Goal: Information Seeking & Learning: Learn about a topic

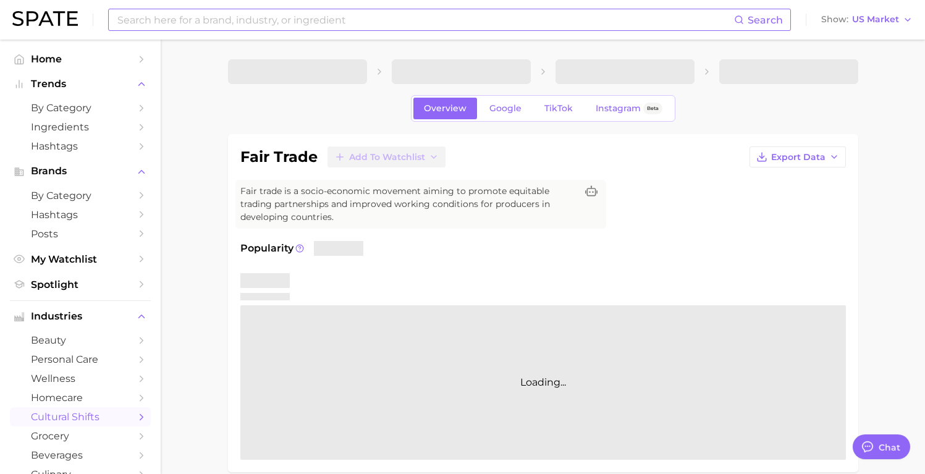
click at [236, 16] on input at bounding box center [425, 19] width 618 height 21
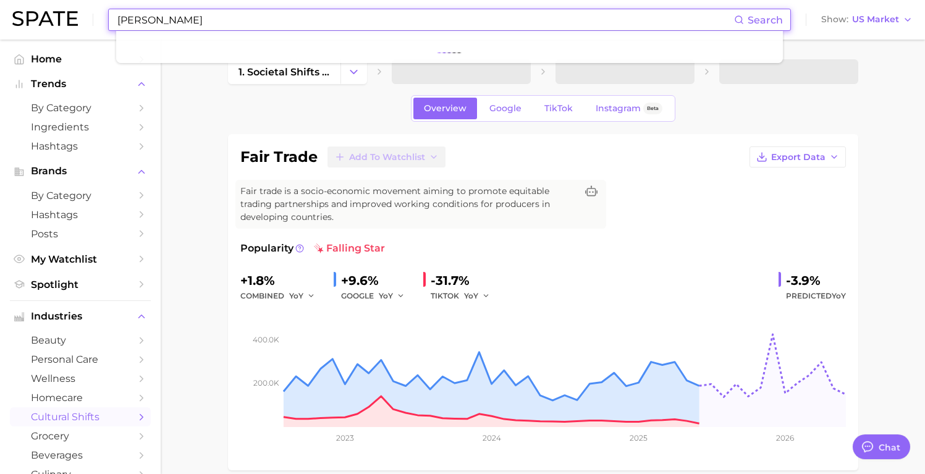
type input "boba"
type textarea "x"
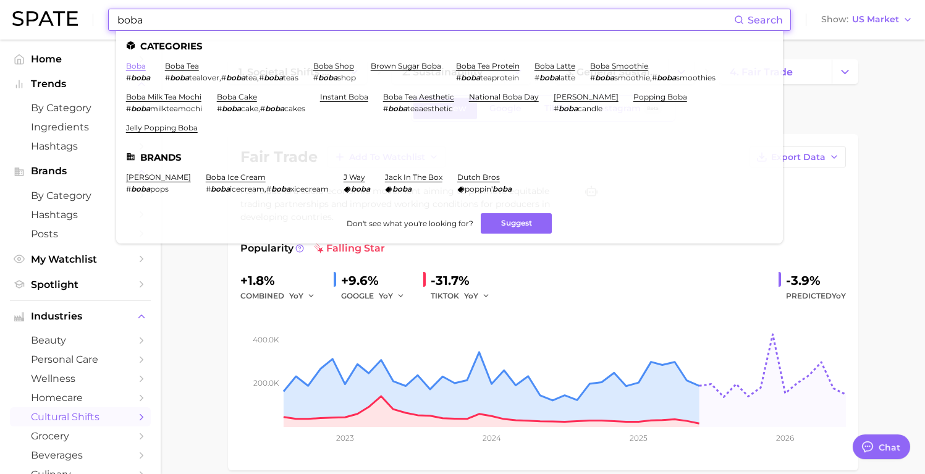
type input "boba"
click at [138, 69] on link "boba" at bounding box center [136, 65] width 20 height 9
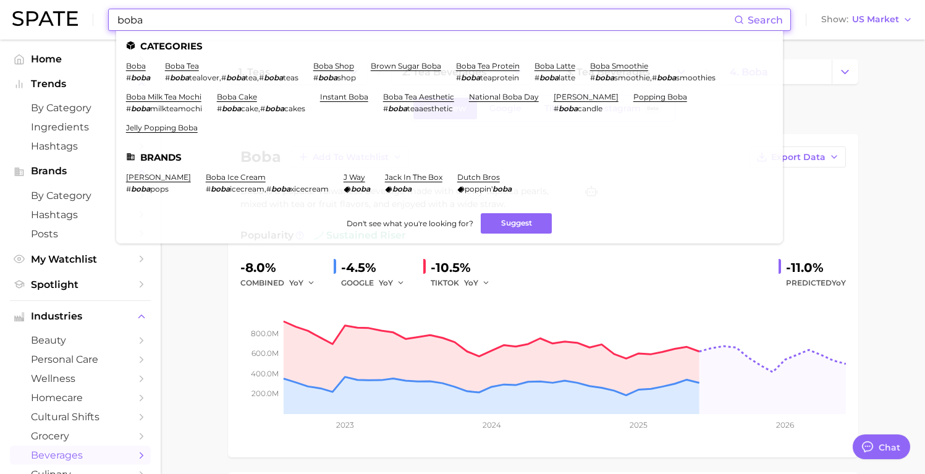
click at [189, 15] on input "boba" at bounding box center [425, 19] width 618 height 21
click at [186, 66] on link "boba tea" at bounding box center [182, 65] width 34 height 9
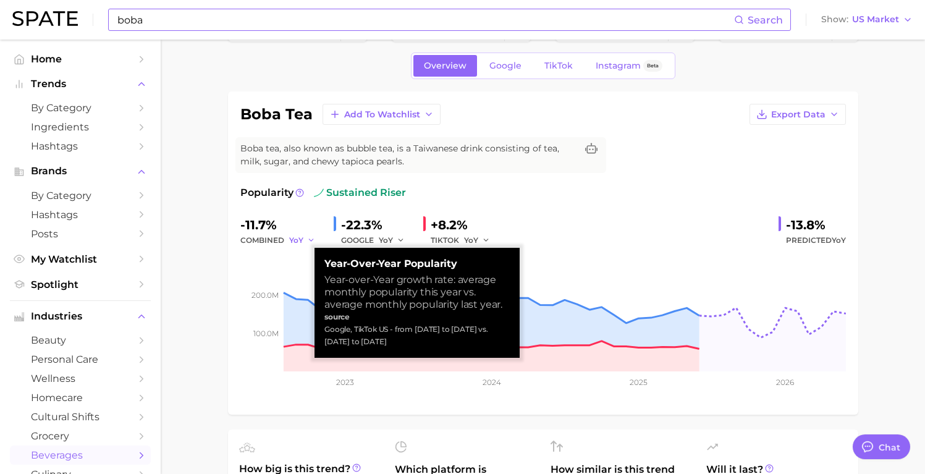
scroll to position [44, 0]
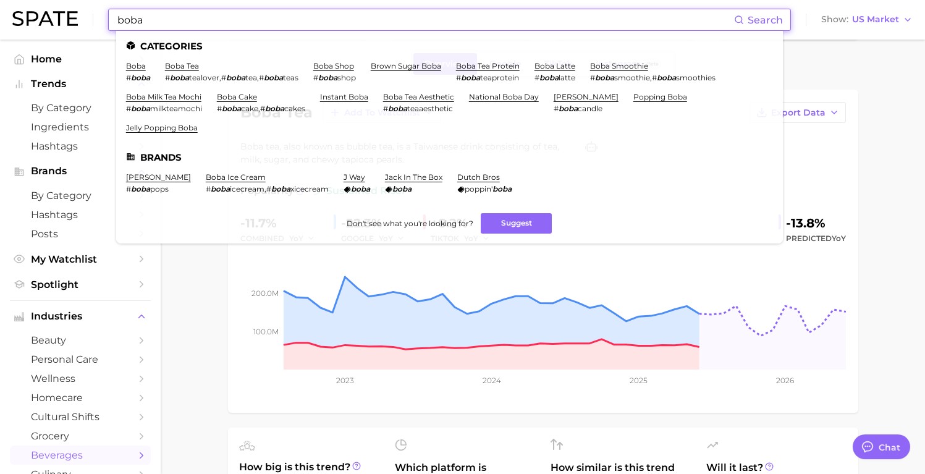
click at [166, 17] on input "boba" at bounding box center [425, 19] width 618 height 21
click at [157, 129] on link "jelly popping boba" at bounding box center [162, 127] width 72 height 9
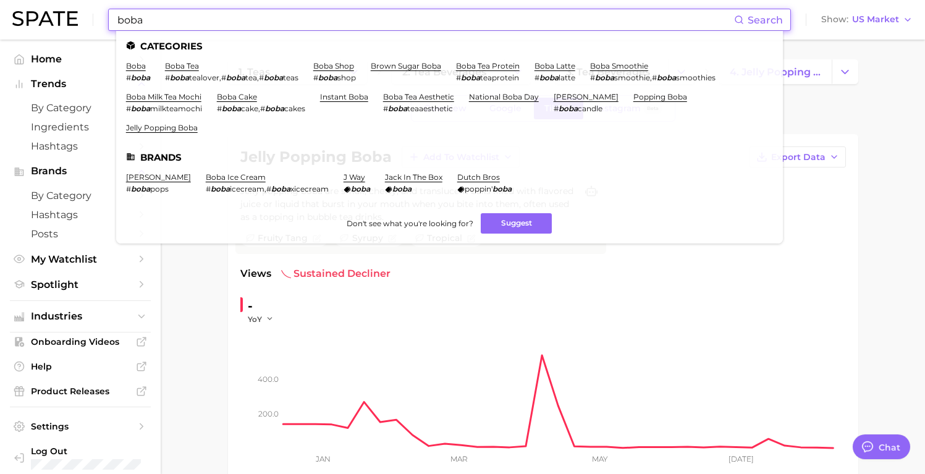
click at [173, 23] on input "boba" at bounding box center [425, 19] width 618 height 21
click at [407, 67] on link "brown sugar boba" at bounding box center [406, 65] width 70 height 9
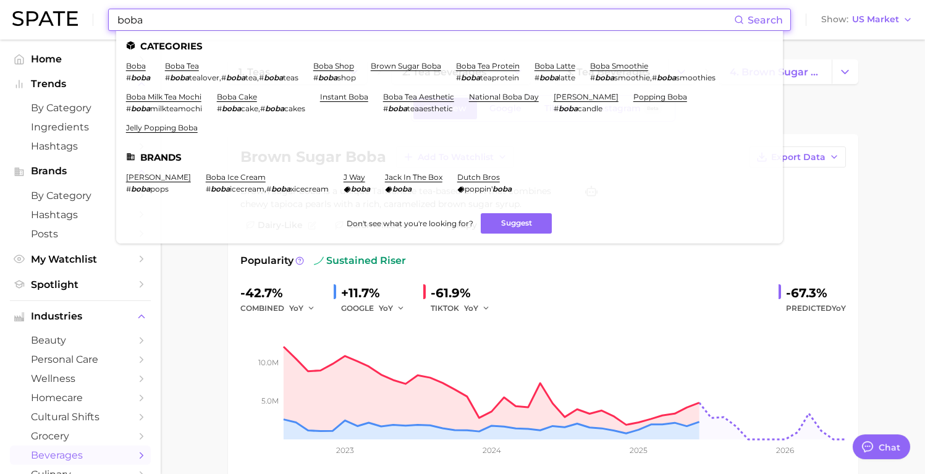
click at [268, 23] on input "boba" at bounding box center [425, 19] width 618 height 21
click at [323, 69] on link "boba shop" at bounding box center [333, 65] width 41 height 9
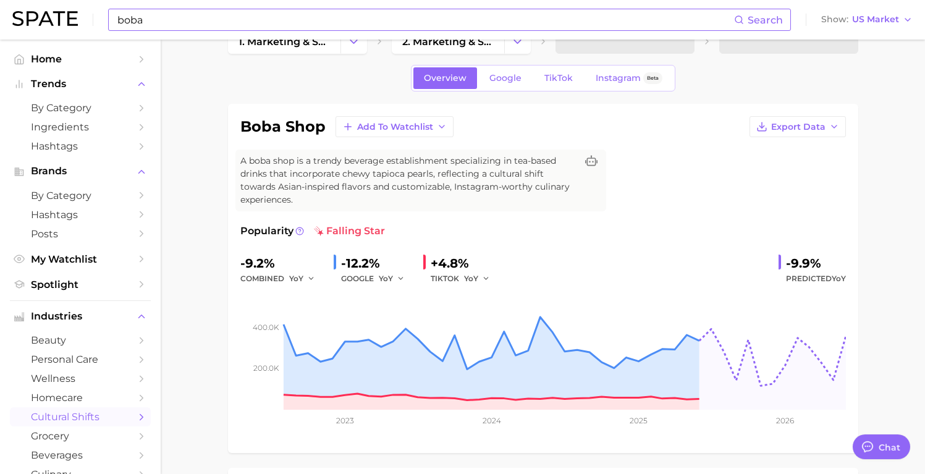
scroll to position [41, 0]
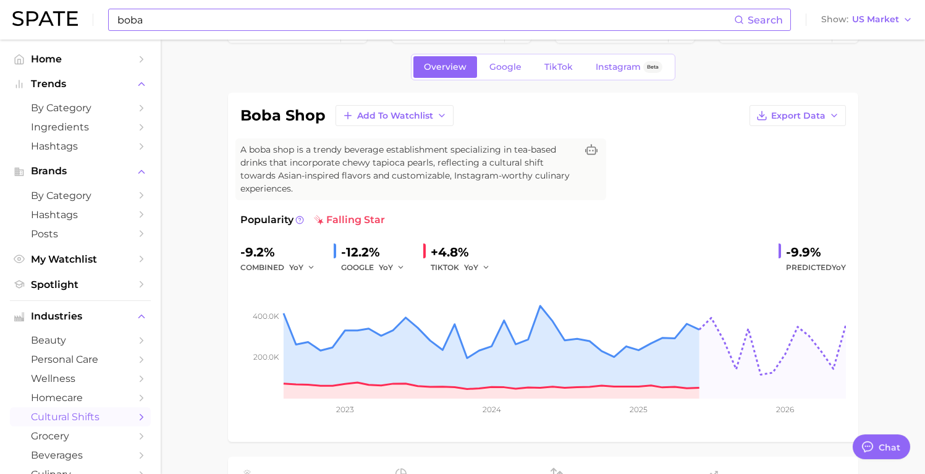
click at [233, 22] on input "boba" at bounding box center [425, 19] width 618 height 21
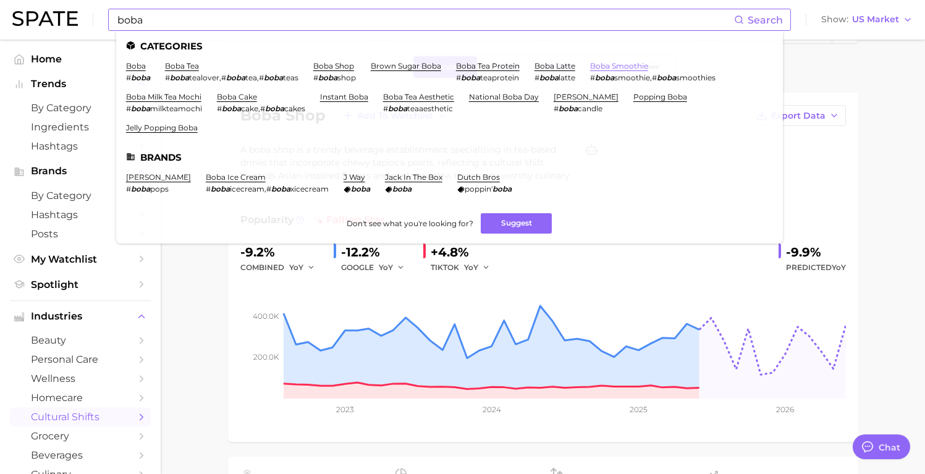
click at [602, 64] on link "boba smoothie" at bounding box center [619, 65] width 58 height 9
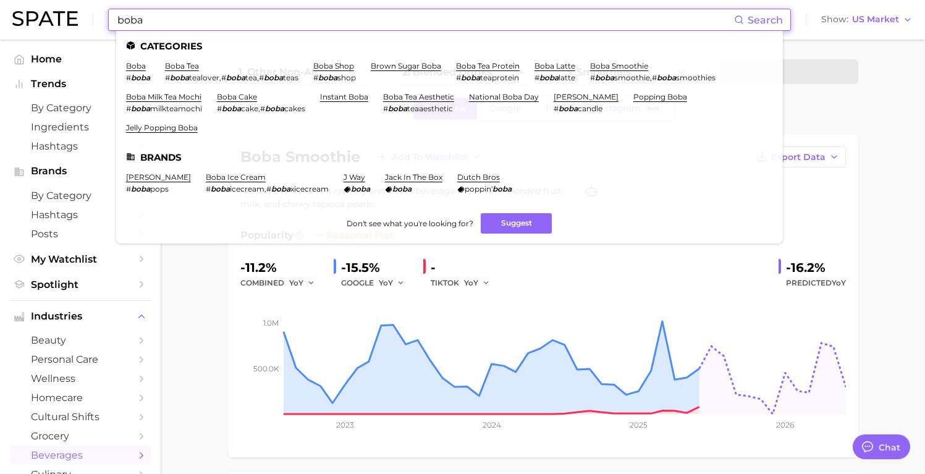
click at [276, 25] on input "boba" at bounding box center [425, 19] width 618 height 21
click at [556, 67] on link "boba latte" at bounding box center [555, 65] width 41 height 9
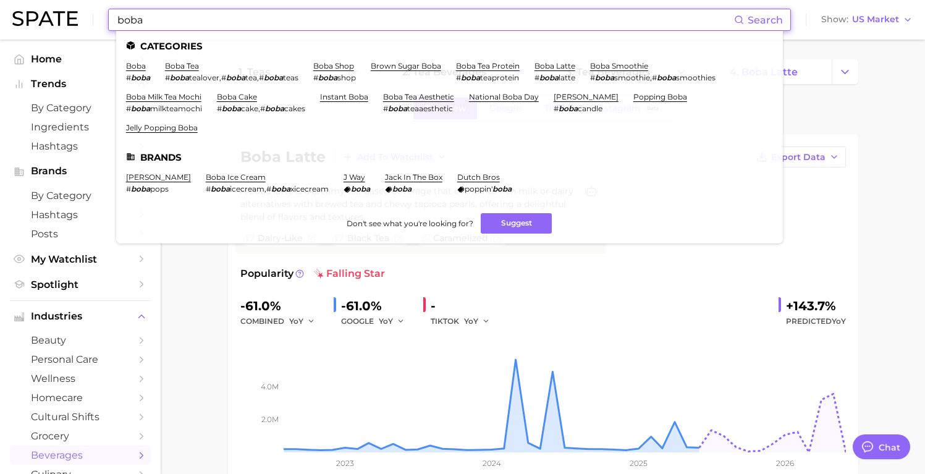
click at [208, 17] on input "boba" at bounding box center [425, 19] width 618 height 21
click at [193, 96] on link "boba milk tea mochi" at bounding box center [163, 96] width 75 height 9
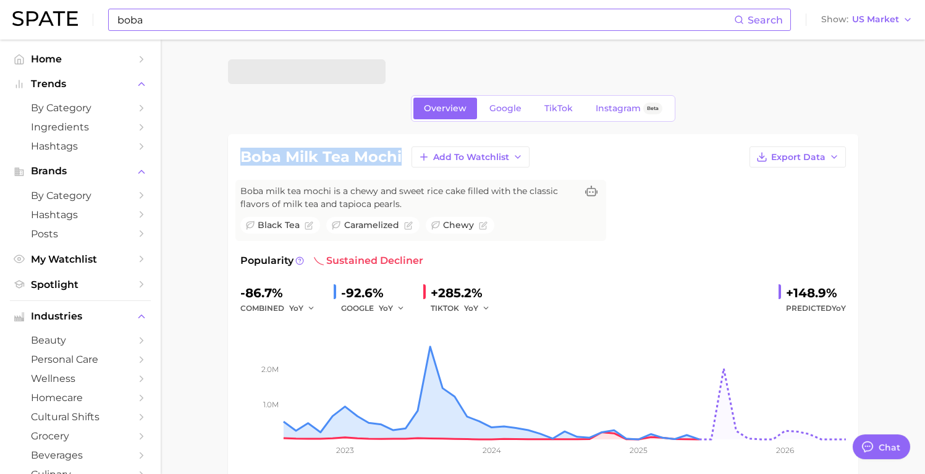
drag, startPoint x: 240, startPoint y: 159, endPoint x: 402, endPoint y: 154, distance: 161.4
click at [402, 154] on div "boba milk tea mochi Add to Watchlist Export Data" at bounding box center [543, 156] width 606 height 21
copy h1 "boba milk tea mochi"
